Goal: Information Seeking & Learning: Learn about a topic

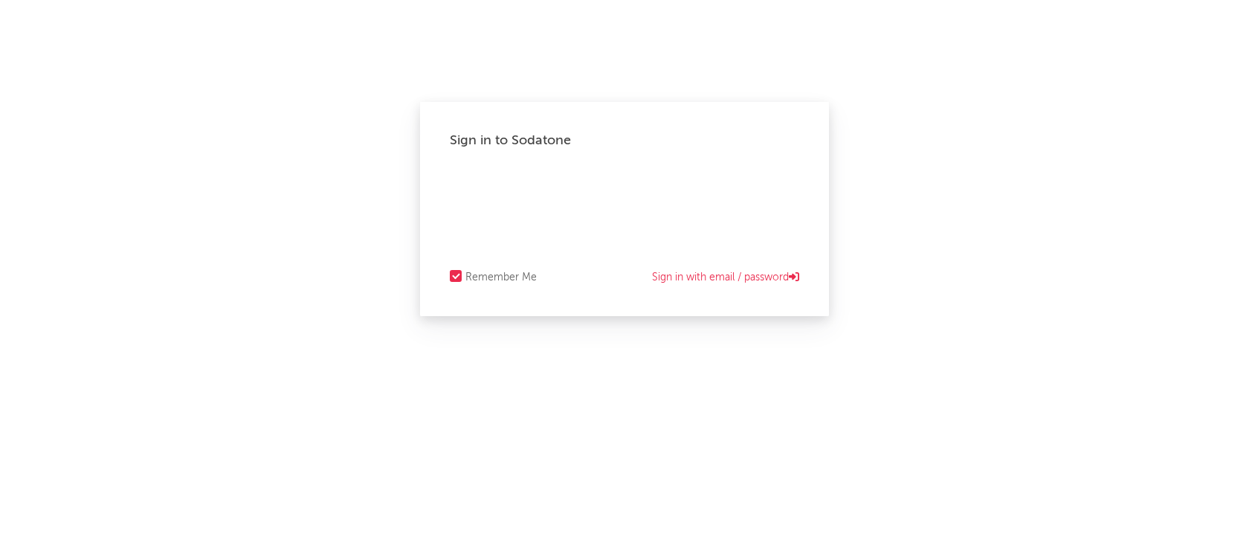
select select "recorded_music"
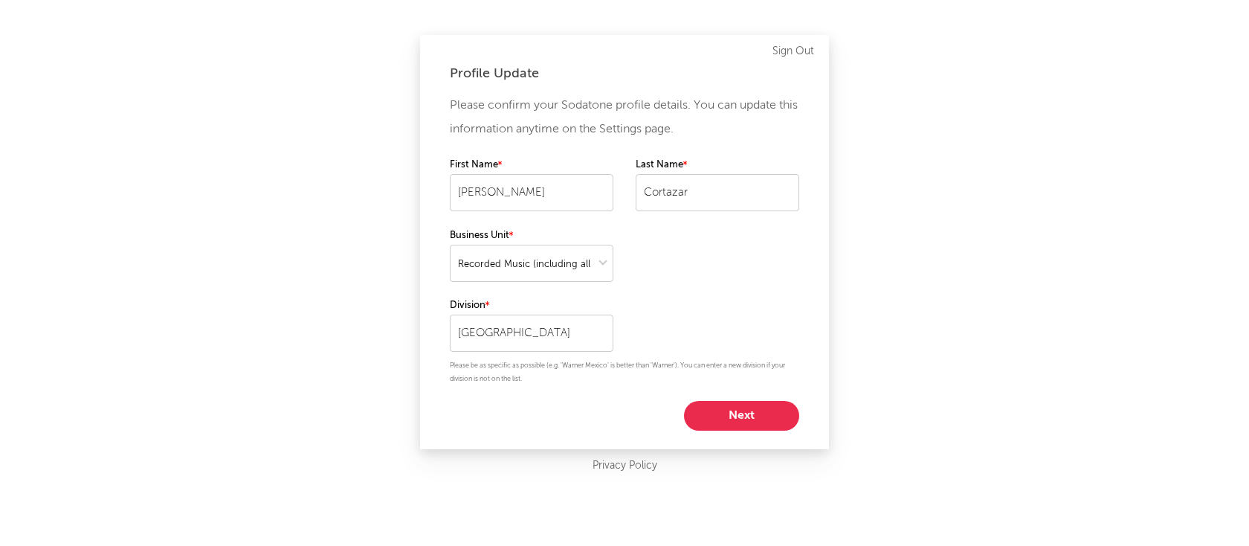
click at [725, 411] on button "Next" at bounding box center [741, 416] width 115 height 30
select select "other"
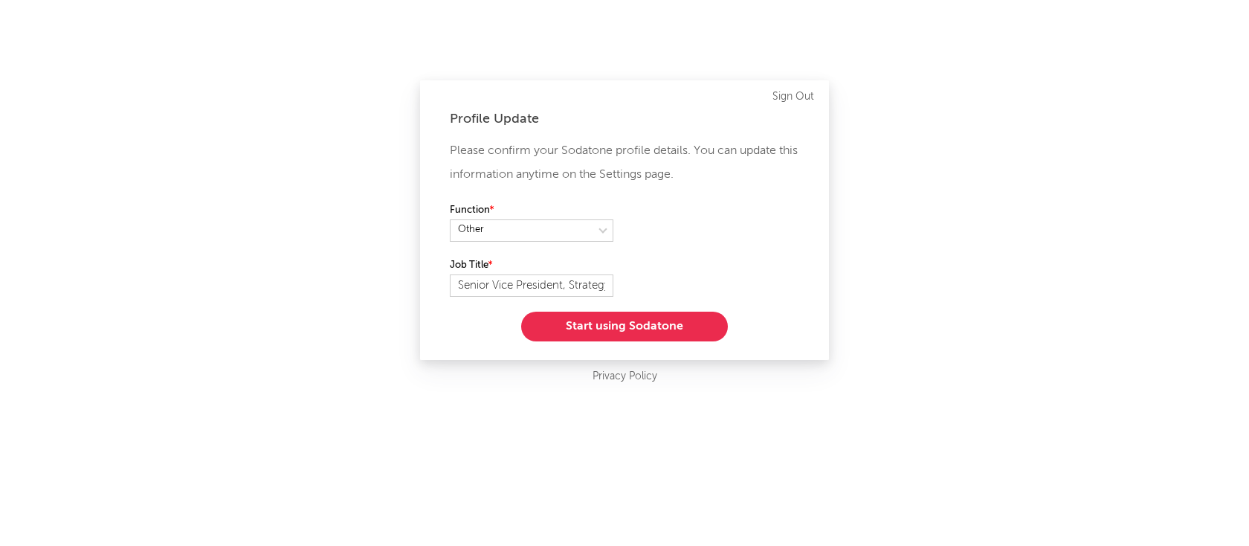
click at [598, 320] on button "Start using Sodatone" at bounding box center [624, 326] width 207 height 30
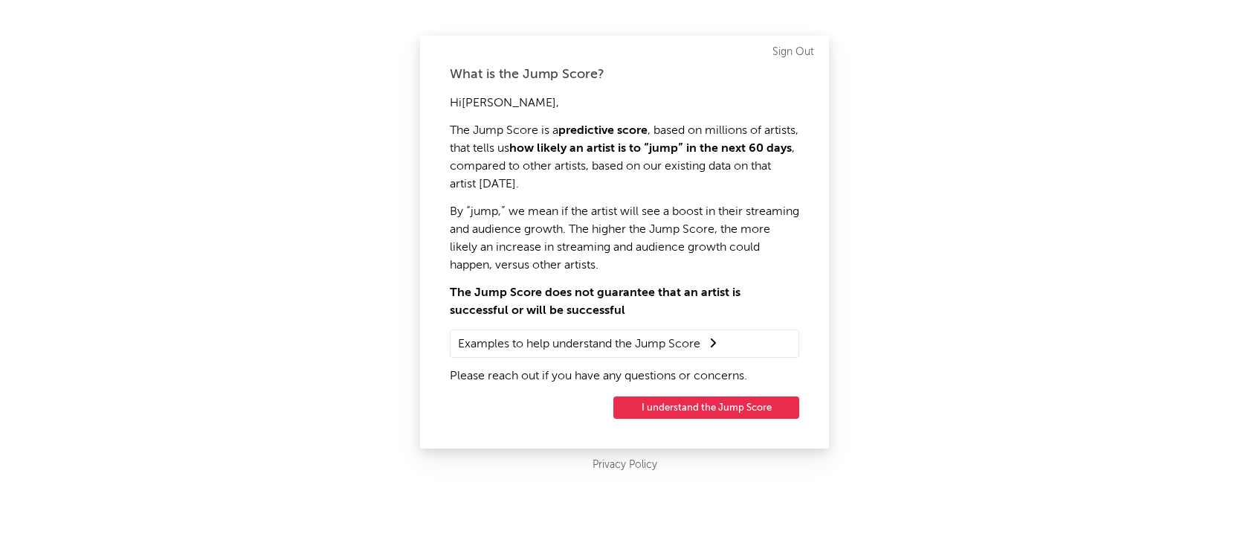
click at [734, 406] on button "I understand the Jump Score" at bounding box center [706, 407] width 186 height 22
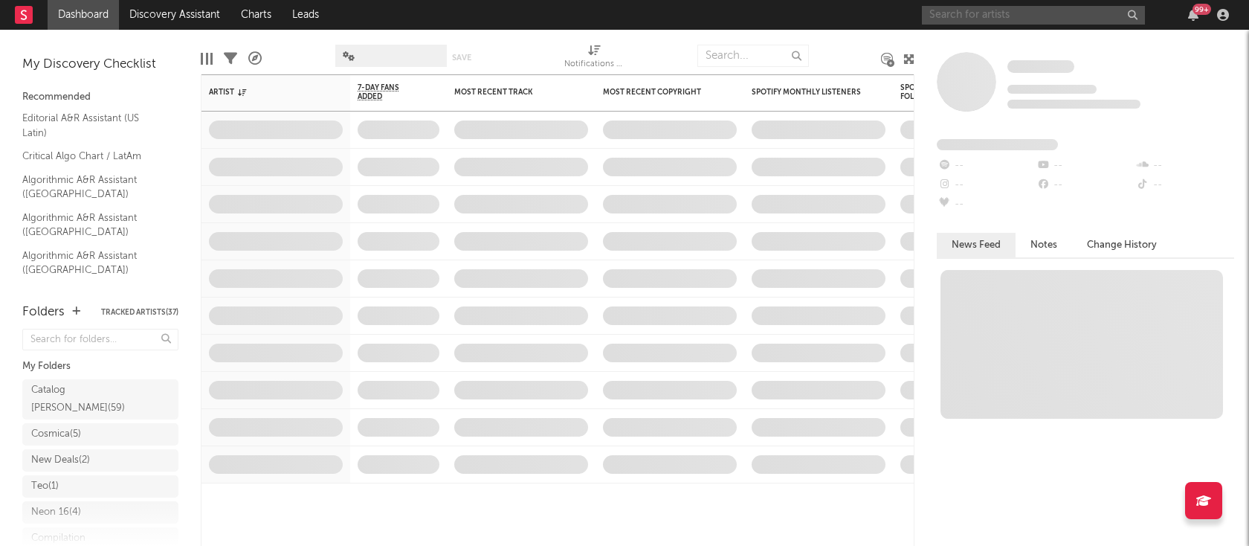
click at [971, 18] on input "text" at bounding box center [1033, 15] width 223 height 19
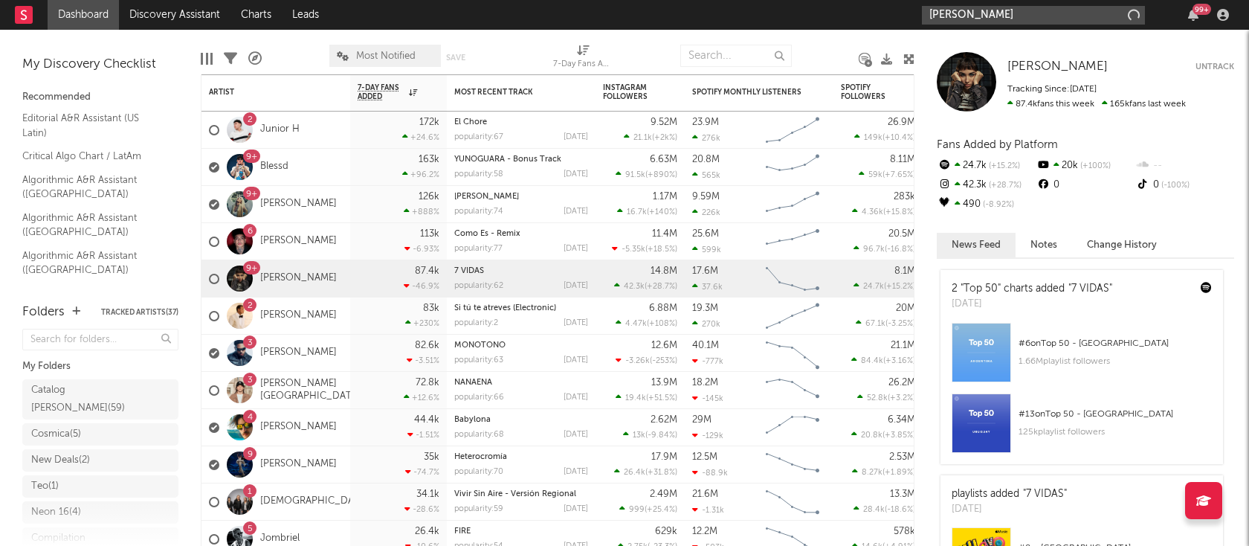
type input "[PERSON_NAME]"
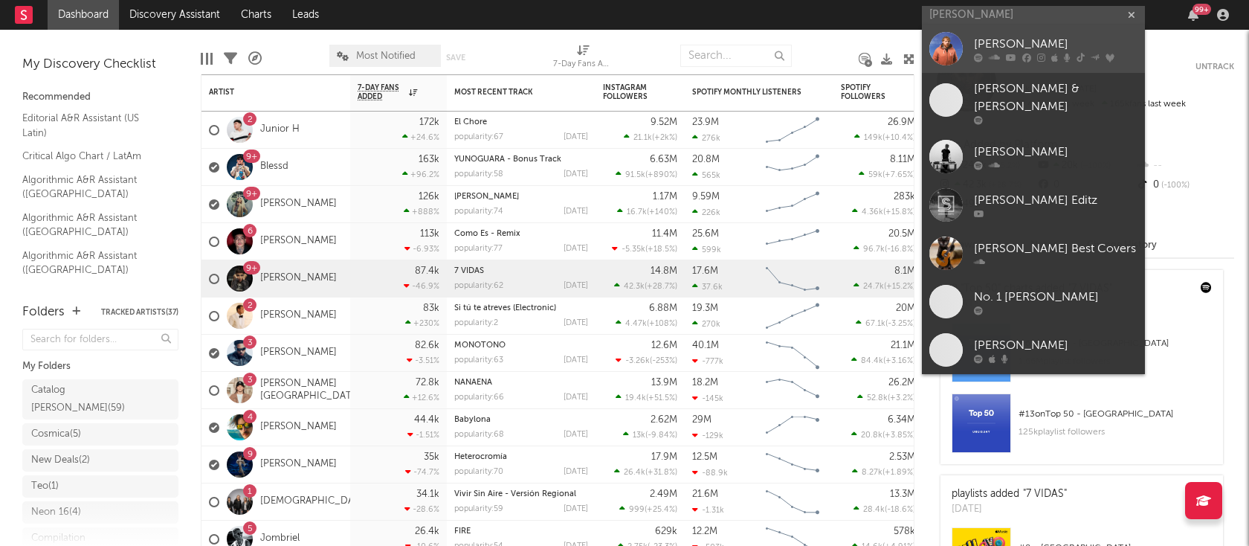
click at [1006, 44] on div "[PERSON_NAME]" at bounding box center [1056, 45] width 164 height 18
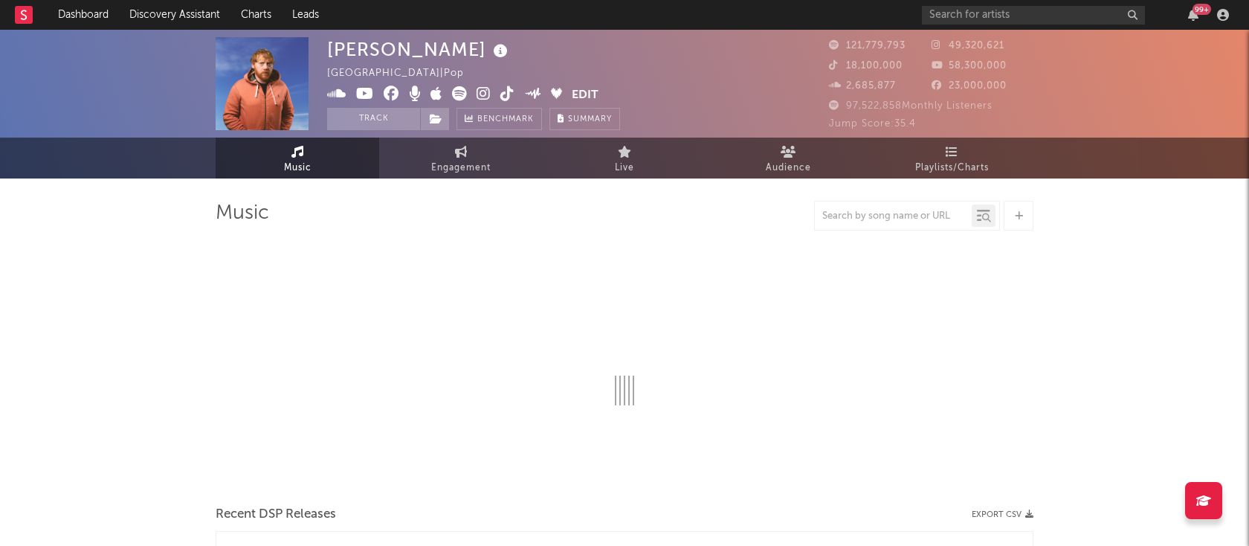
select select "6m"
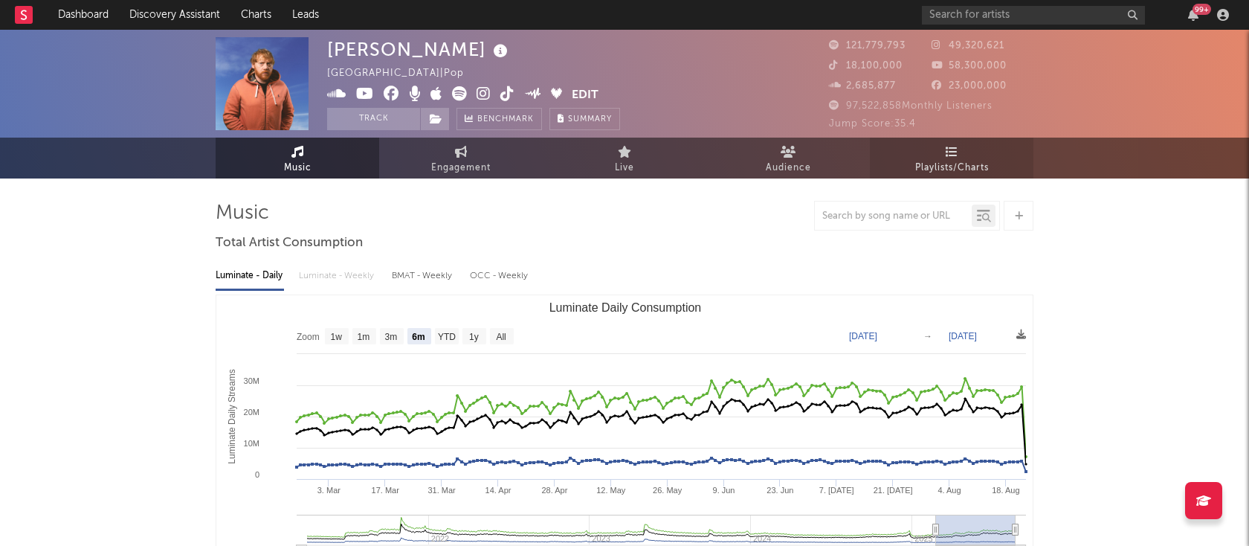
click at [960, 156] on link "Playlists/Charts" at bounding box center [952, 158] width 164 height 41
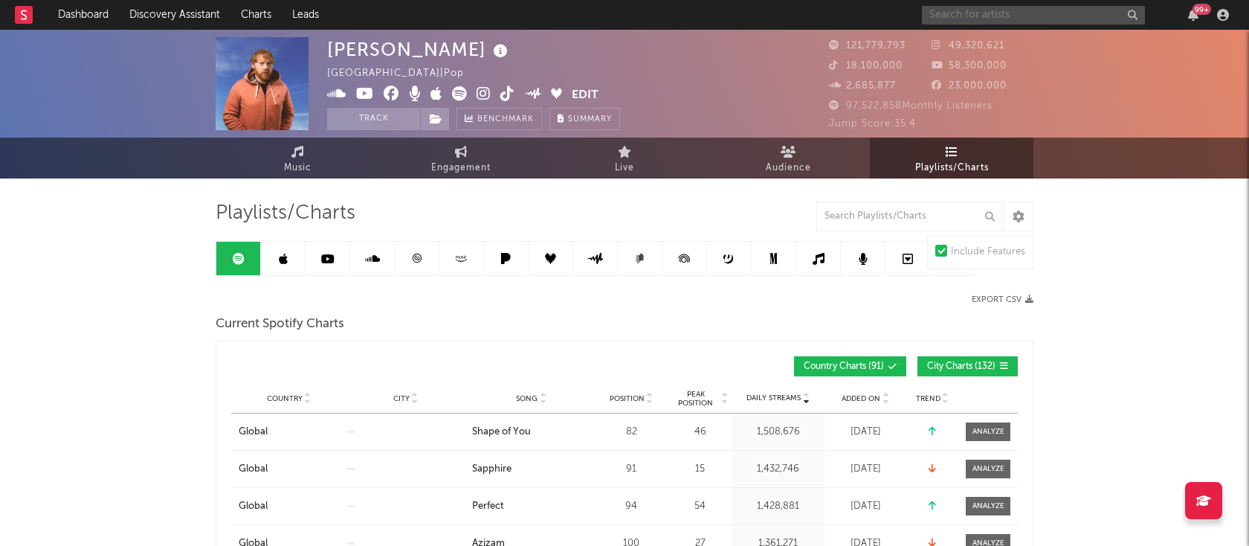
click at [993, 13] on input "text" at bounding box center [1033, 15] width 223 height 19
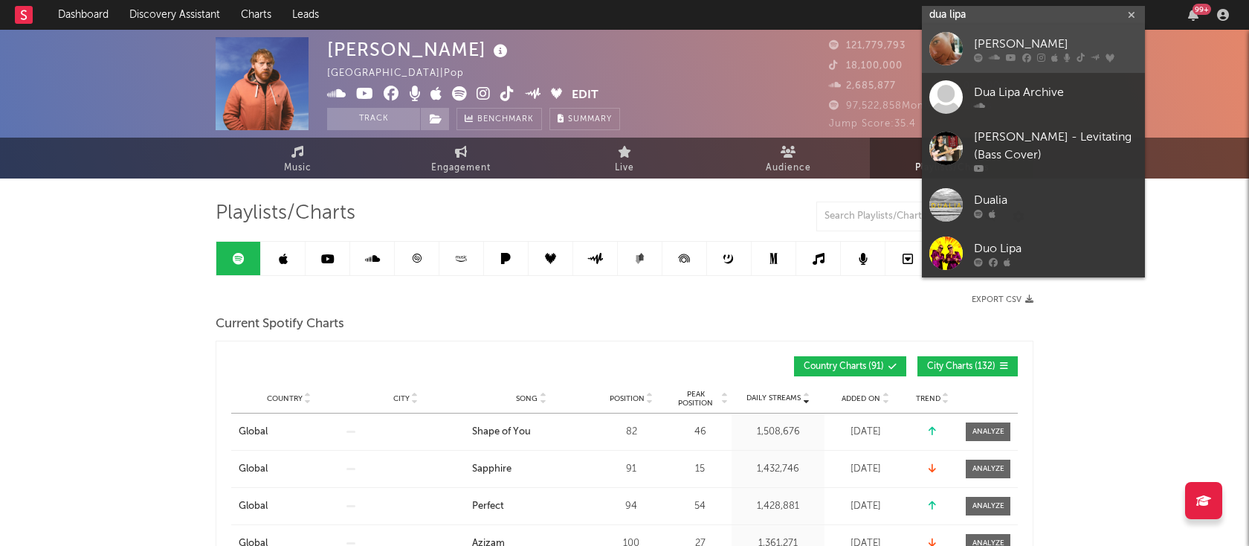
type input "dua lipa"
click at [1020, 64] on link "[PERSON_NAME]" at bounding box center [1033, 49] width 223 height 48
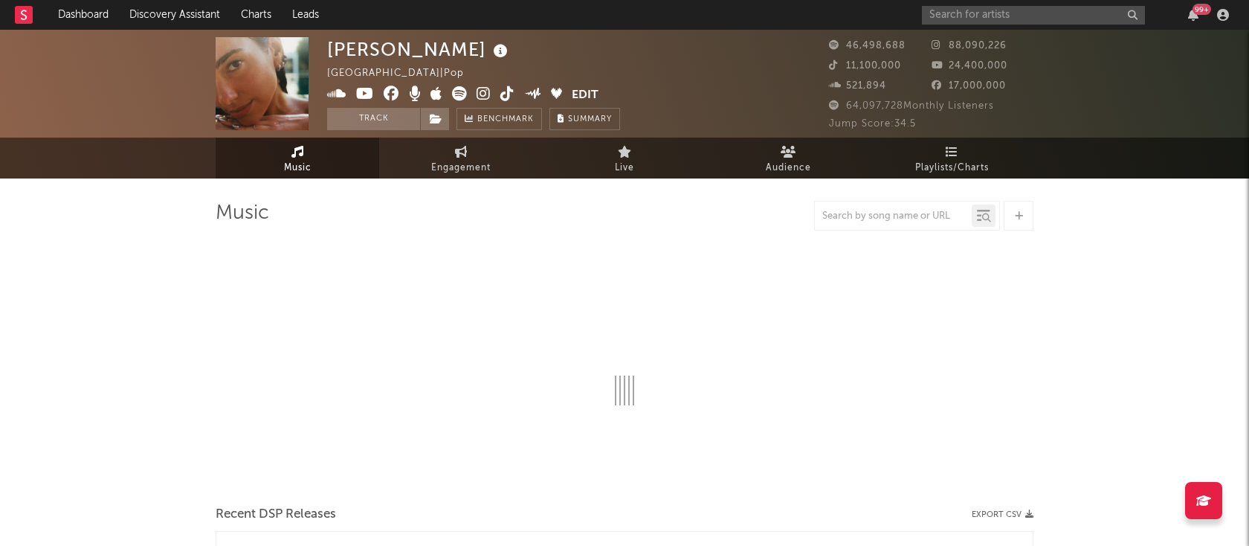
select select "6m"
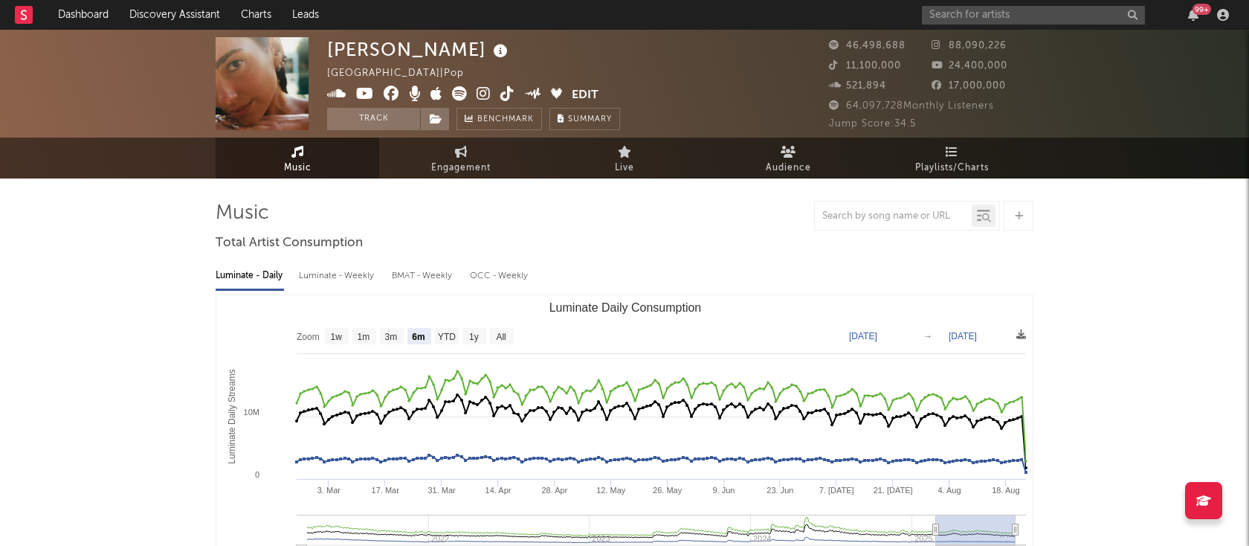
select select "6m"
